Goal: Task Accomplishment & Management: Manage account settings

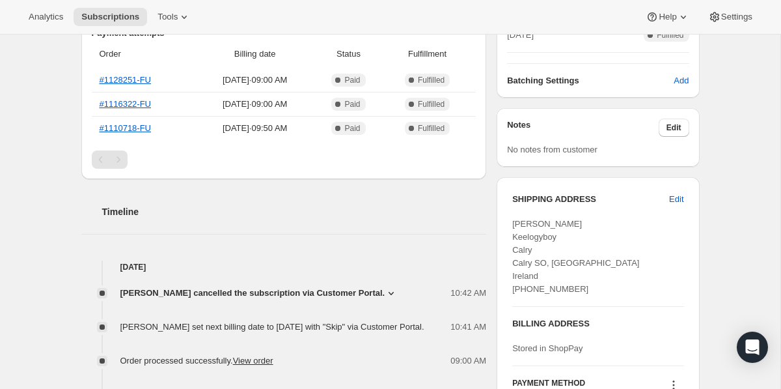
scroll to position [345, 0]
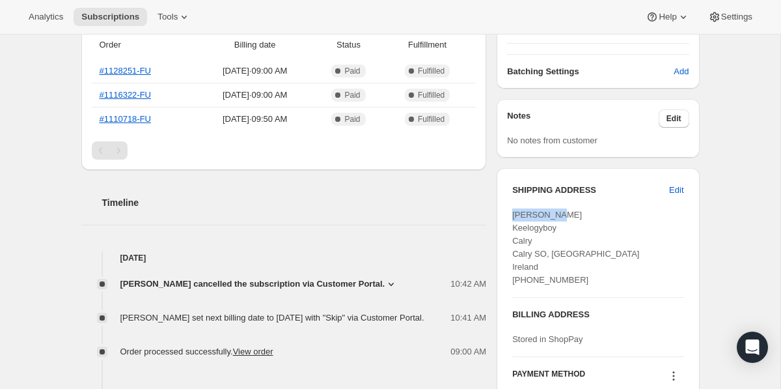
drag, startPoint x: 558, startPoint y: 217, endPoint x: 509, endPoint y: 214, distance: 48.9
click at [509, 214] on div "SHIPPING ADDRESS Edit [PERSON_NAME] Keelogyboy [GEOGRAPHIC_DATA] [PHONE_NUMBER]…" at bounding box center [598, 301] width 202 height 266
copy span "[PERSON_NAME]"
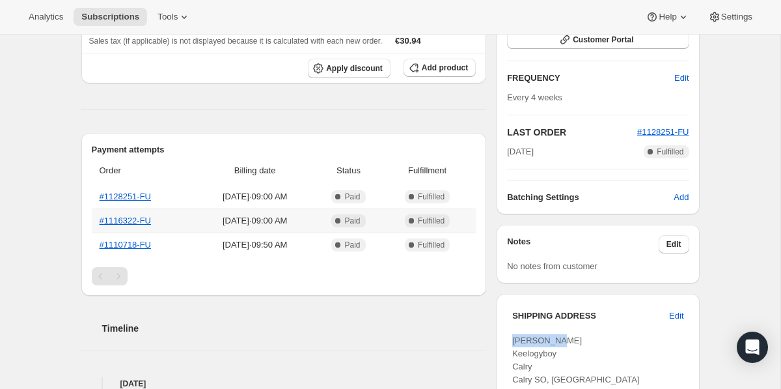
scroll to position [187, 0]
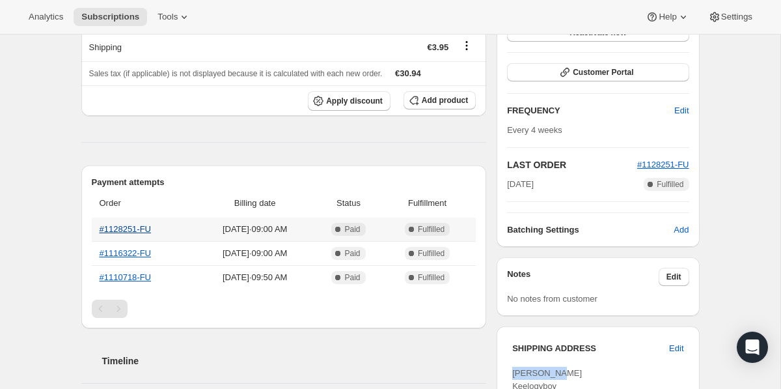
click at [138, 231] on link "#1128251-FU" at bounding box center [126, 229] width 52 height 10
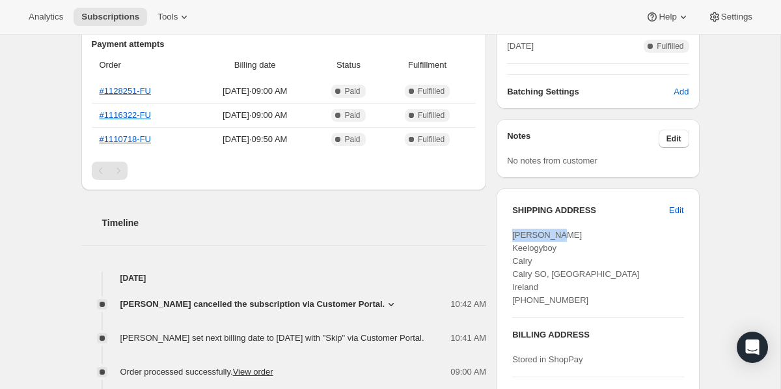
scroll to position [321, 0]
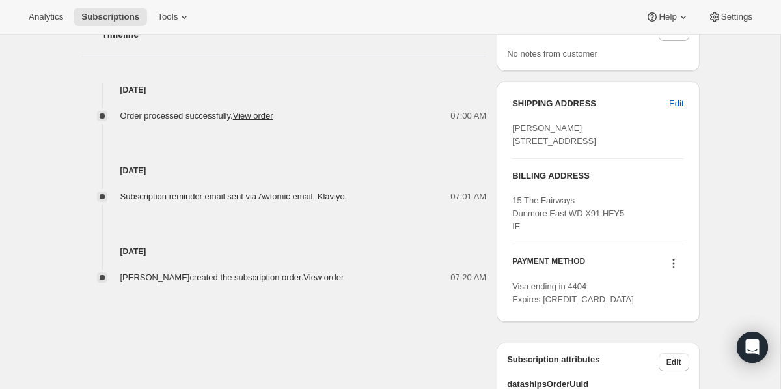
scroll to position [479, 0]
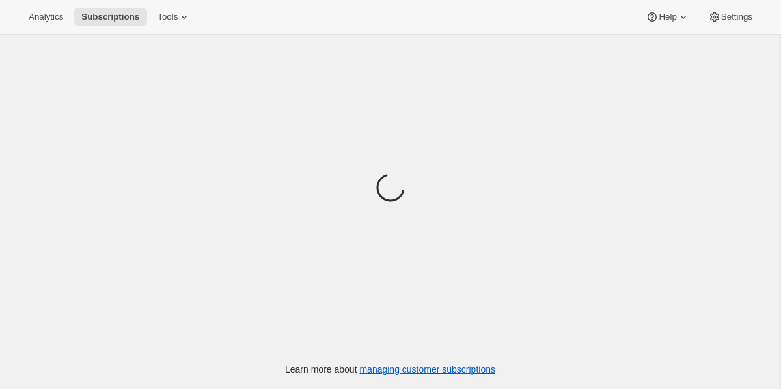
scroll to position [67, 0]
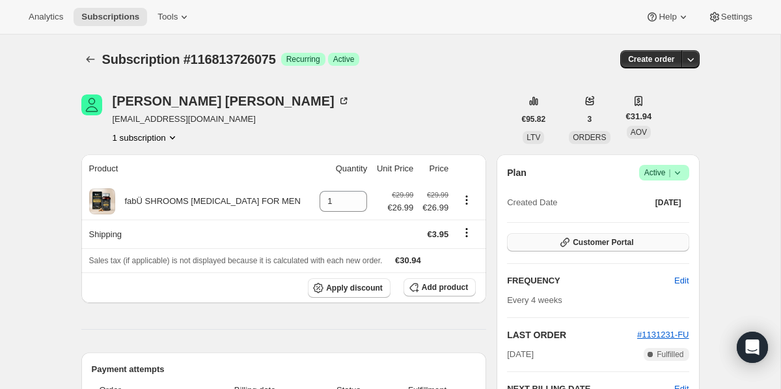
click at [581, 245] on span "Customer Portal" at bounding box center [603, 242] width 61 height 10
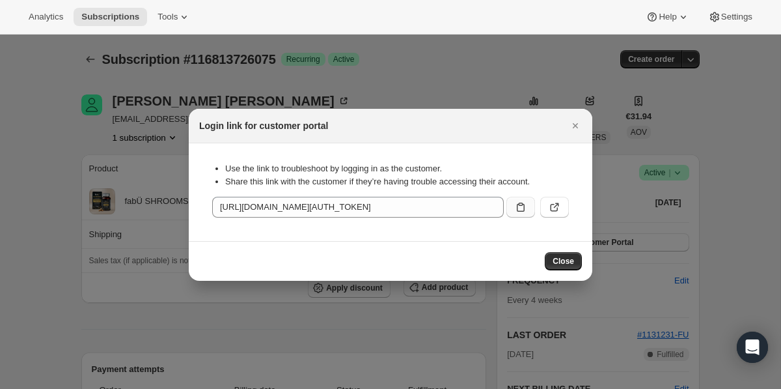
click at [518, 212] on icon ":rc0:" at bounding box center [520, 207] width 13 height 13
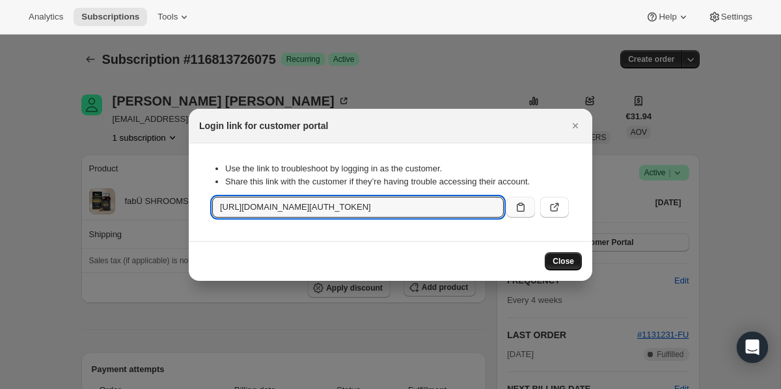
click at [571, 268] on button "Close" at bounding box center [563, 261] width 37 height 18
